Goal: Information Seeking & Learning: Compare options

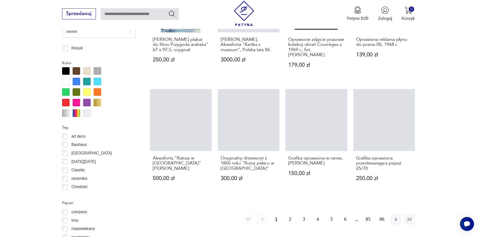
scroll to position [543, 0]
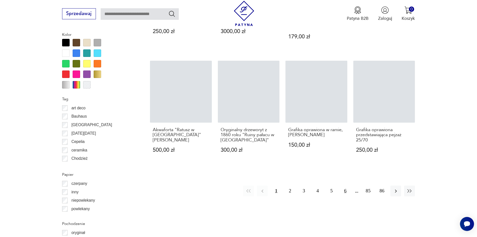
click at [345, 187] on button "6" at bounding box center [345, 190] width 11 height 11
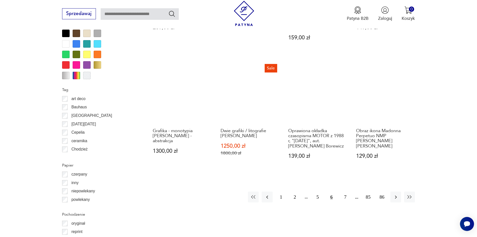
scroll to position [550, 0]
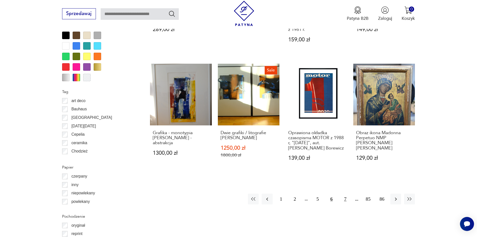
click at [348, 194] on button "7" at bounding box center [345, 198] width 11 height 11
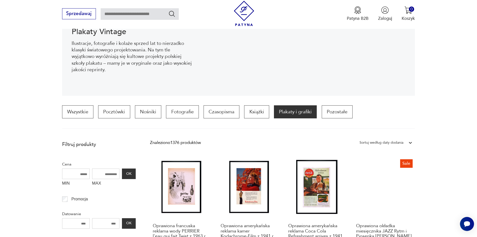
scroll to position [44, 0]
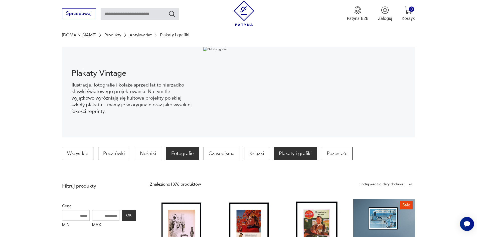
click at [180, 157] on p "Fotografie" at bounding box center [182, 153] width 33 height 13
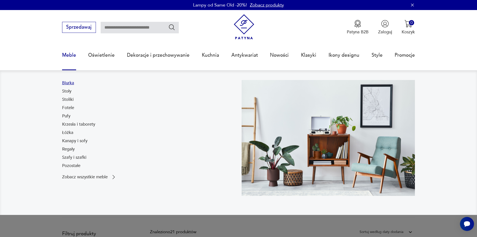
click at [69, 85] on link "Biurka" at bounding box center [68, 83] width 12 height 6
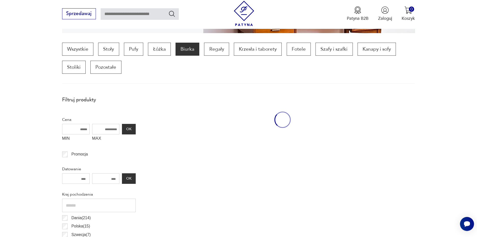
scroll to position [149, 0]
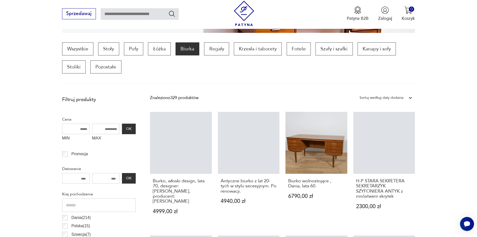
click at [395, 99] on div "Sortuj według daty dodania" at bounding box center [382, 97] width 44 height 7
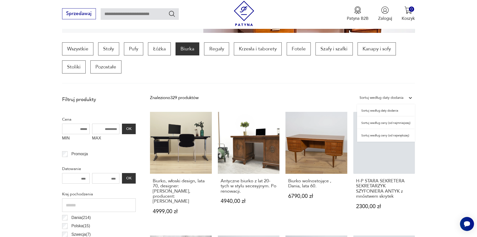
click at [391, 125] on div "Sortuj według ceny (od najmniejszej)" at bounding box center [386, 123] width 58 height 13
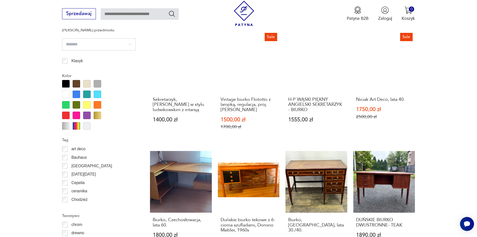
scroll to position [543, 0]
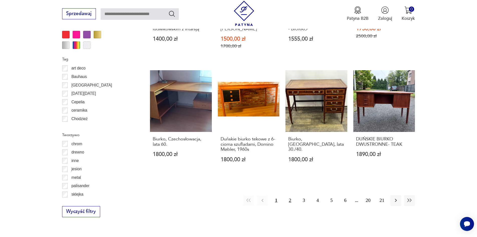
click at [291, 195] on button "2" at bounding box center [290, 200] width 11 height 11
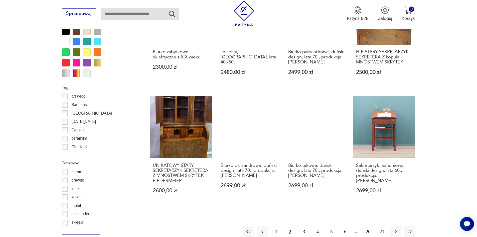
scroll to position [643, 0]
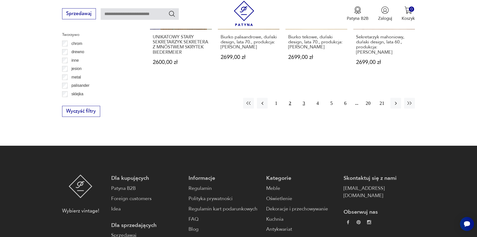
click at [300, 98] on button "3" at bounding box center [304, 103] width 11 height 11
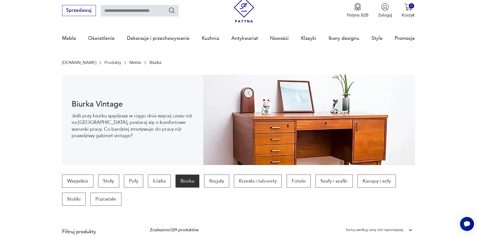
scroll to position [17, 0]
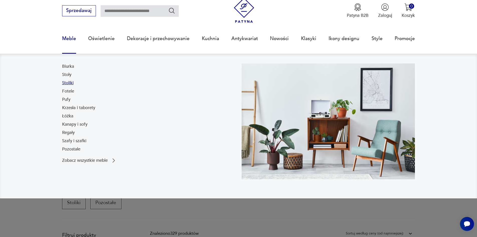
click at [72, 83] on link "Stoliki" at bounding box center [68, 83] width 12 height 6
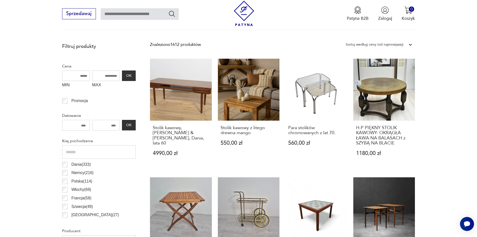
scroll to position [138, 0]
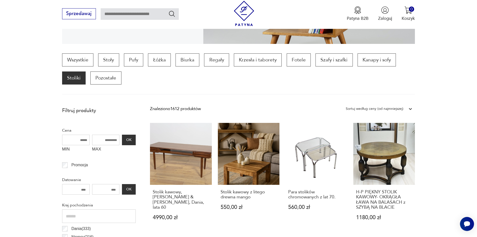
click at [404, 109] on div "Sortuj według ceny (od najmniejszej)" at bounding box center [375, 109] width 63 height 8
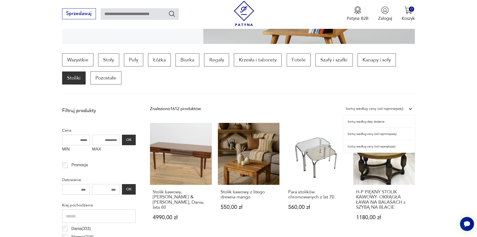
click at [390, 133] on div "Sortuj według ceny (od najmniejszej)" at bounding box center [380, 134] width 72 height 13
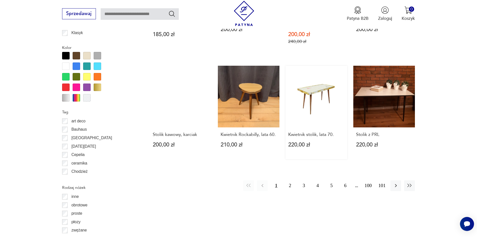
scroll to position [543, 0]
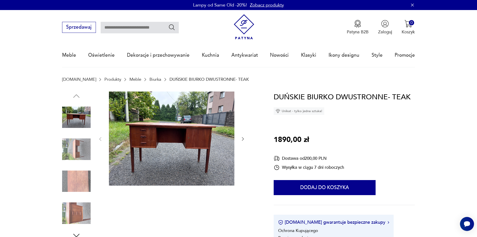
click at [236, 138] on div at bounding box center [172, 138] width 148 height 95
click at [240, 138] on div at bounding box center [172, 138] width 148 height 95
click at [242, 139] on icon "button" at bounding box center [243, 138] width 5 height 5
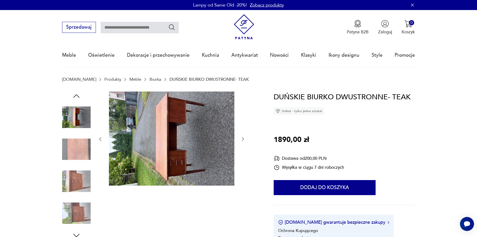
click at [242, 139] on icon "button" at bounding box center [243, 138] width 5 height 5
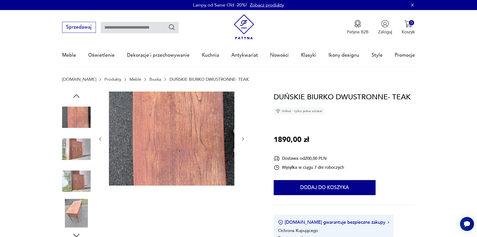
click at [242, 139] on icon "button" at bounding box center [243, 138] width 5 height 5
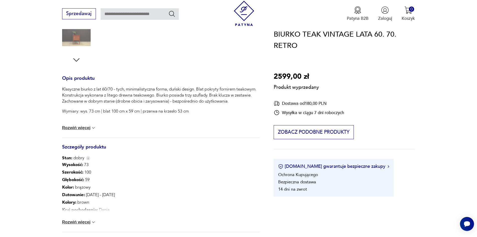
click at [86, 221] on button "Rozwiń więcej" at bounding box center [79, 222] width 34 height 5
